Goal: Check status: Check status

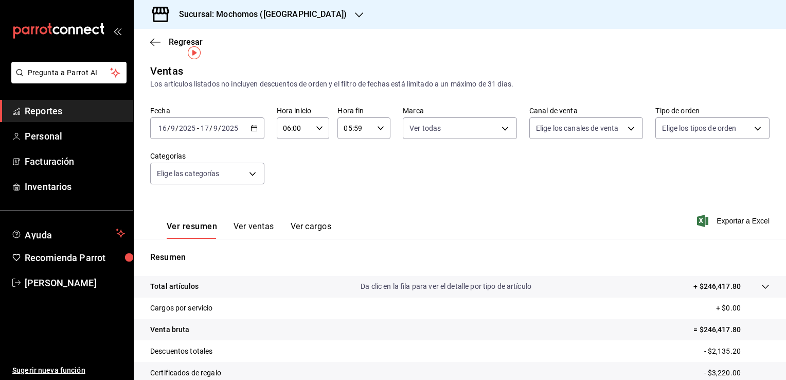
scroll to position [19, 0]
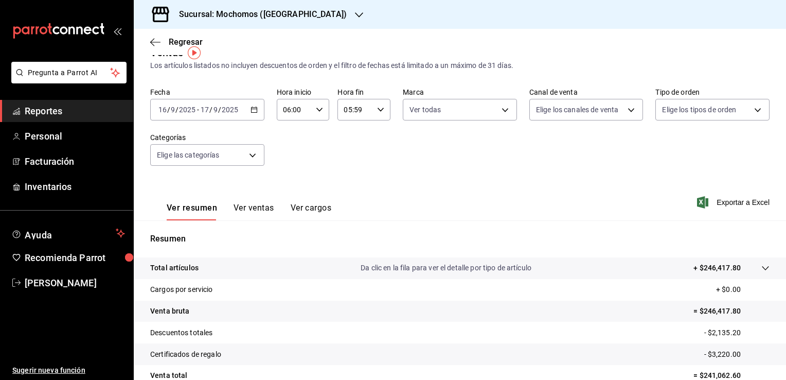
click at [56, 110] on span "Reportes" at bounding box center [75, 111] width 100 height 14
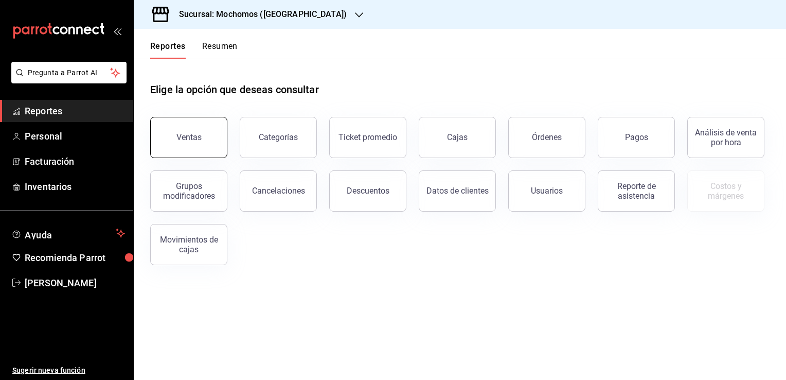
click at [204, 141] on button "Ventas" at bounding box center [188, 137] width 77 height 41
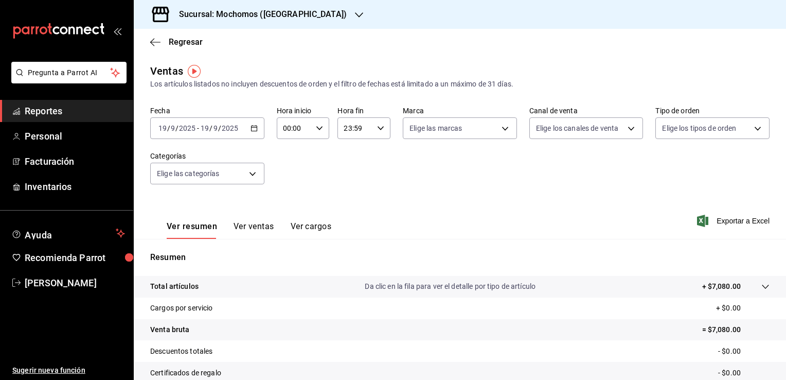
click at [252, 127] on icon "button" at bounding box center [253, 127] width 7 height 7
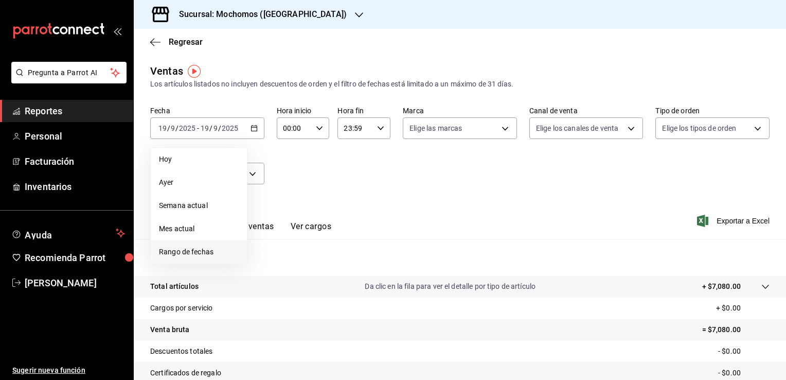
click at [210, 251] on span "Rango de fechas" at bounding box center [199, 251] width 80 height 11
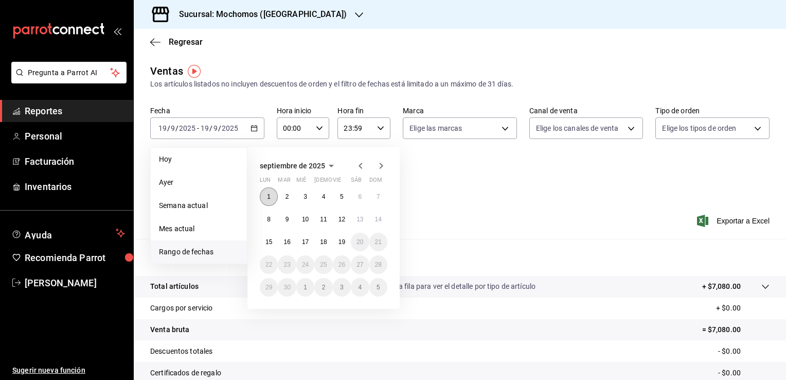
click at [268, 196] on abbr "1" at bounding box center [269, 196] width 4 height 7
click at [342, 240] on abbr "19" at bounding box center [341, 241] width 7 height 7
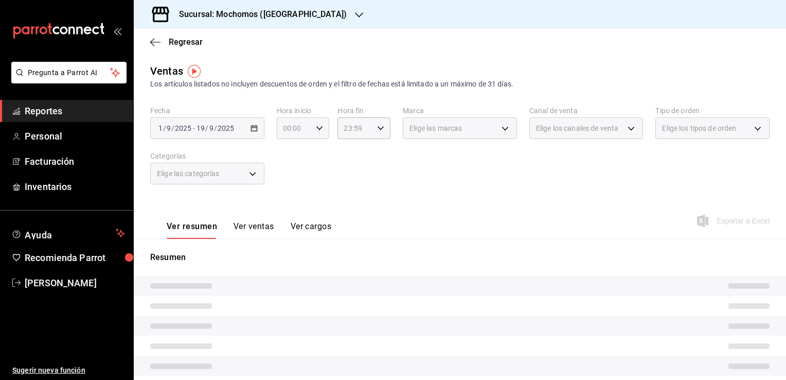
click at [317, 127] on icon "button" at bounding box center [319, 127] width 7 height 7
click at [289, 204] on span "02" at bounding box center [288, 204] width 10 height 8
type input "02:00"
click at [290, 202] on button "05" at bounding box center [288, 205] width 22 height 21
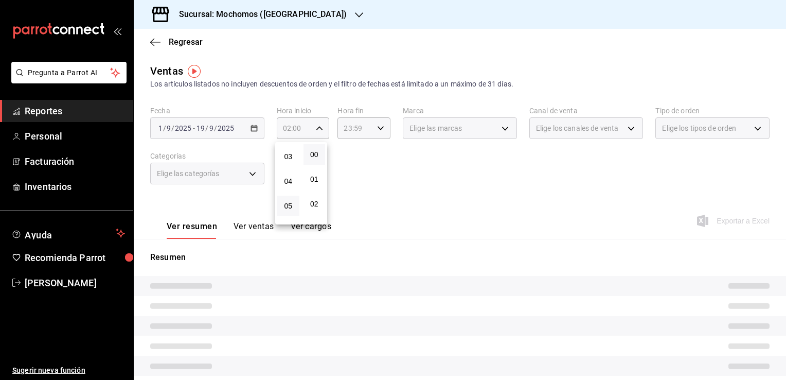
type input "05:00"
click at [372, 199] on div at bounding box center [393, 190] width 786 height 380
click at [377, 129] on \(Stroke\) "button" at bounding box center [380, 128] width 6 height 4
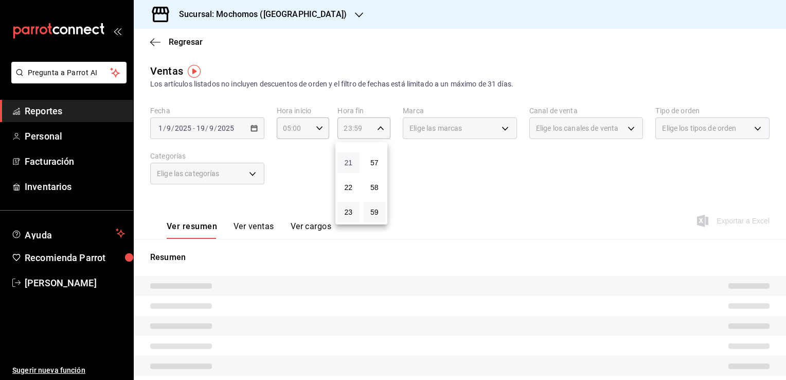
click at [347, 159] on span "21" at bounding box center [349, 162] width 10 height 8
type input "21:59"
click at [348, 193] on span "05" at bounding box center [349, 190] width 10 height 8
type input "05:59"
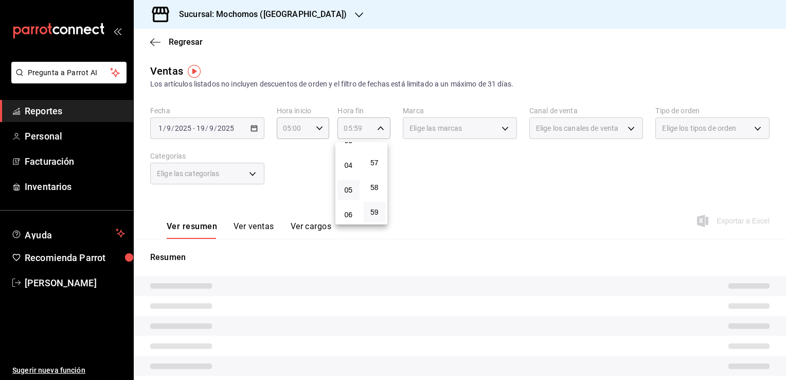
click at [300, 174] on div at bounding box center [393, 190] width 786 height 380
click at [317, 126] on icon "button" at bounding box center [319, 127] width 7 height 7
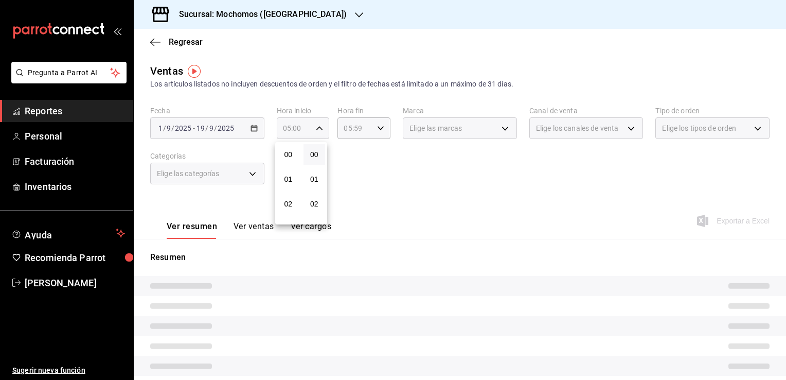
scroll to position [125, 0]
click at [286, 181] on span "06" at bounding box center [288, 177] width 10 height 8
type input "06:00"
click at [400, 197] on div at bounding box center [393, 190] width 786 height 380
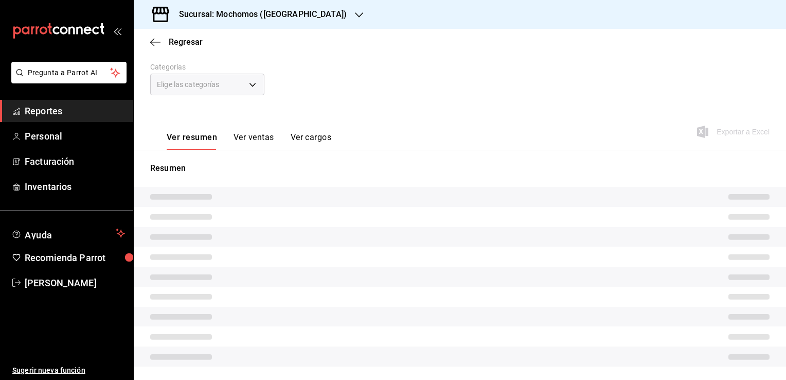
scroll to position [89, 0]
